Goal: Task Accomplishment & Management: Use online tool/utility

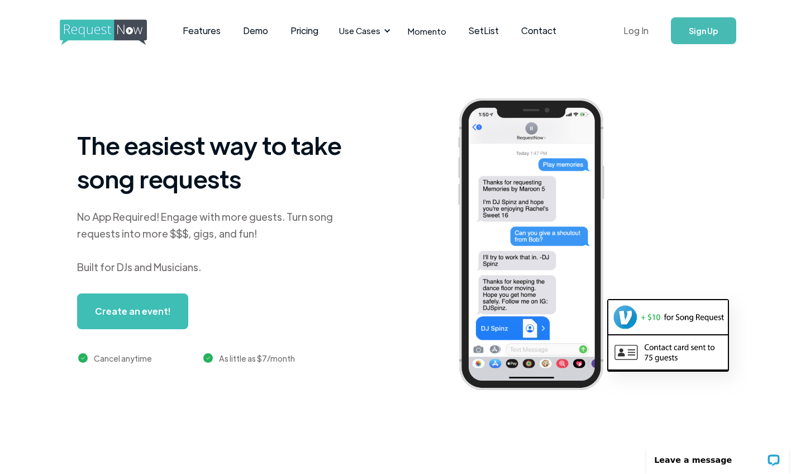
click at [641, 27] on link "Log In" at bounding box center [635, 30] width 47 height 39
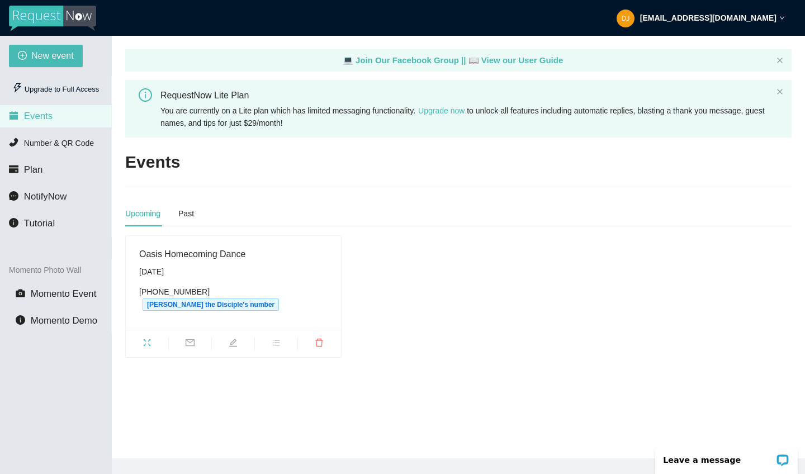
click at [145, 330] on ul at bounding box center [233, 343] width 215 height 27
click at [145, 338] on icon "fullscreen" at bounding box center [146, 342] width 9 height 9
